Goal: Navigation & Orientation: Find specific page/section

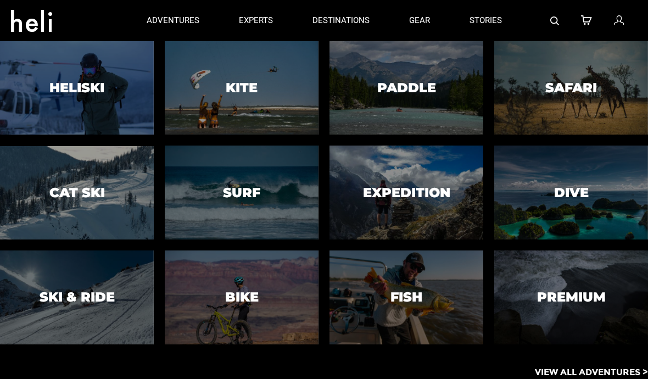
click at [254, 20] on p "experts" at bounding box center [256, 21] width 34 height 12
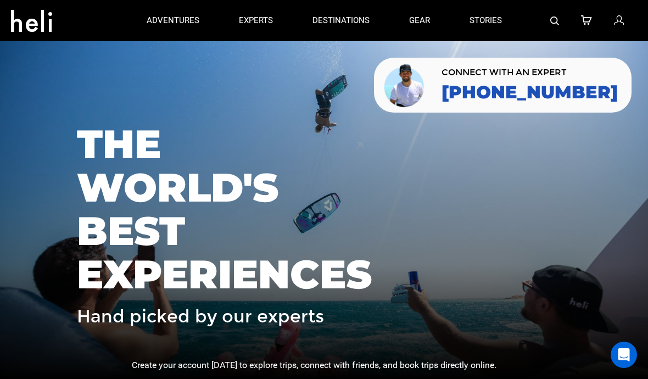
click at [479, 18] on link "stories" at bounding box center [485, 20] width 32 height 41
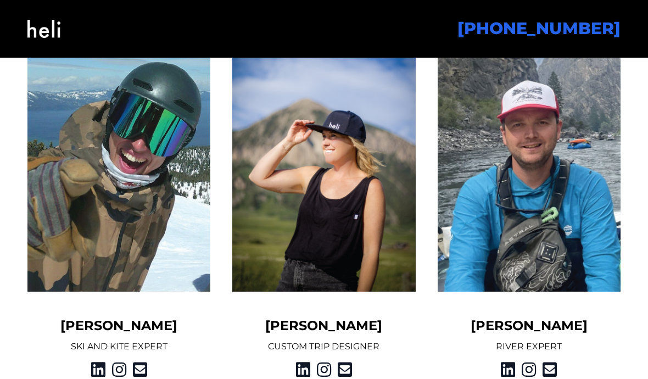
scroll to position [1371, 0]
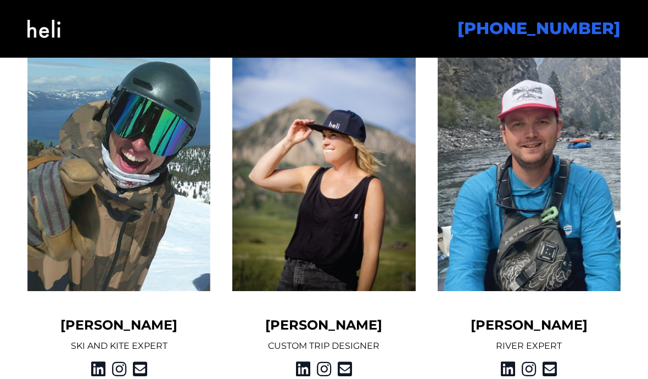
click at [118, 163] on img at bounding box center [118, 141] width 183 height 298
click at [103, 334] on div "[PERSON_NAME] SKI AND KITE EXPERT" at bounding box center [118, 185] width 183 height 386
click at [163, 174] on img at bounding box center [118, 141] width 183 height 298
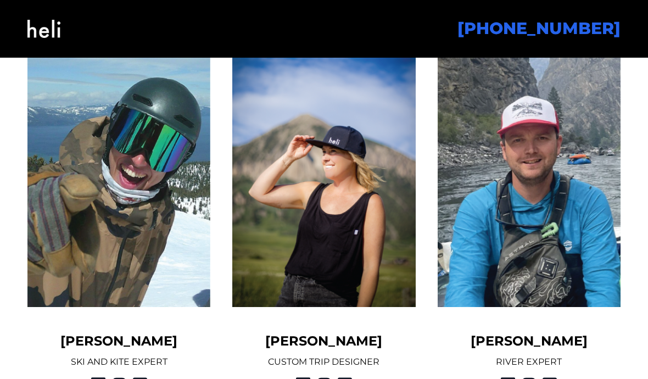
scroll to position [1355, 0]
click at [147, 219] on img at bounding box center [118, 157] width 183 height 298
click at [141, 265] on img at bounding box center [118, 157] width 183 height 298
click at [564, 208] on img at bounding box center [529, 157] width 183 height 298
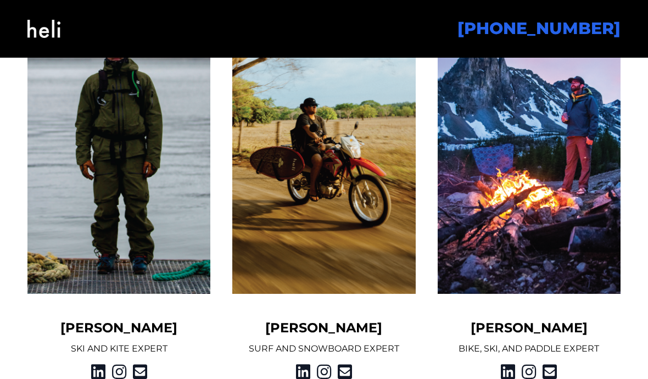
scroll to position [970, 0]
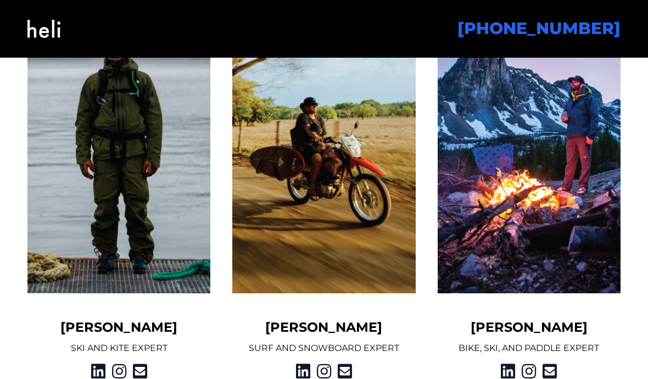
click at [561, 211] on img at bounding box center [529, 144] width 183 height 298
click at [348, 163] on img at bounding box center [323, 144] width 183 height 298
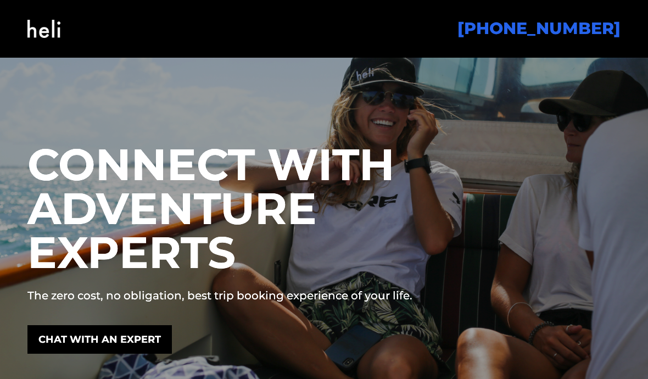
scroll to position [0, 0]
